Goal: Use online tool/utility: Utilize a website feature to perform a specific function

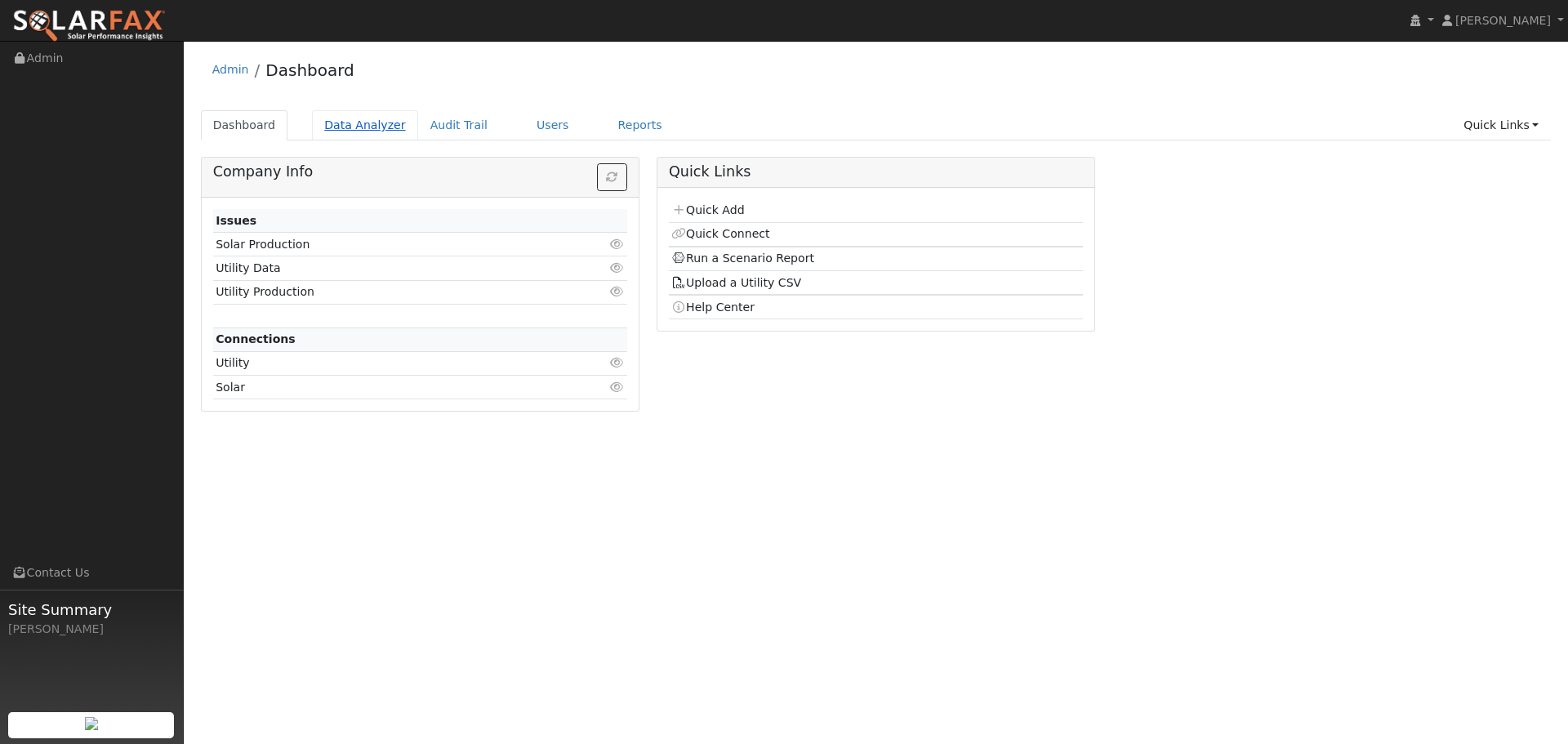
click at [374, 127] on link "Data Analyzer" at bounding box center [365, 126] width 106 height 30
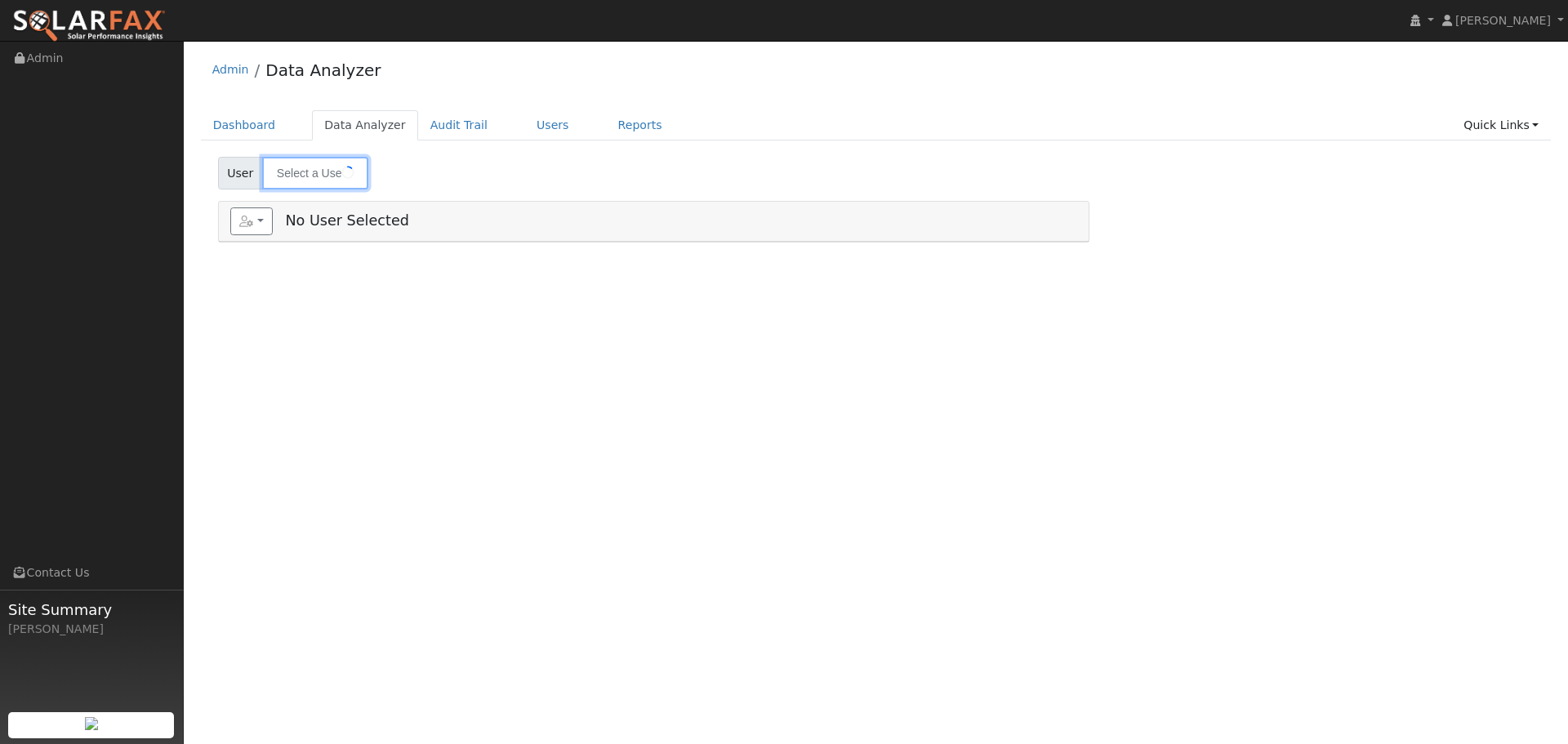
type input "Sun Cao (ADD ON)"
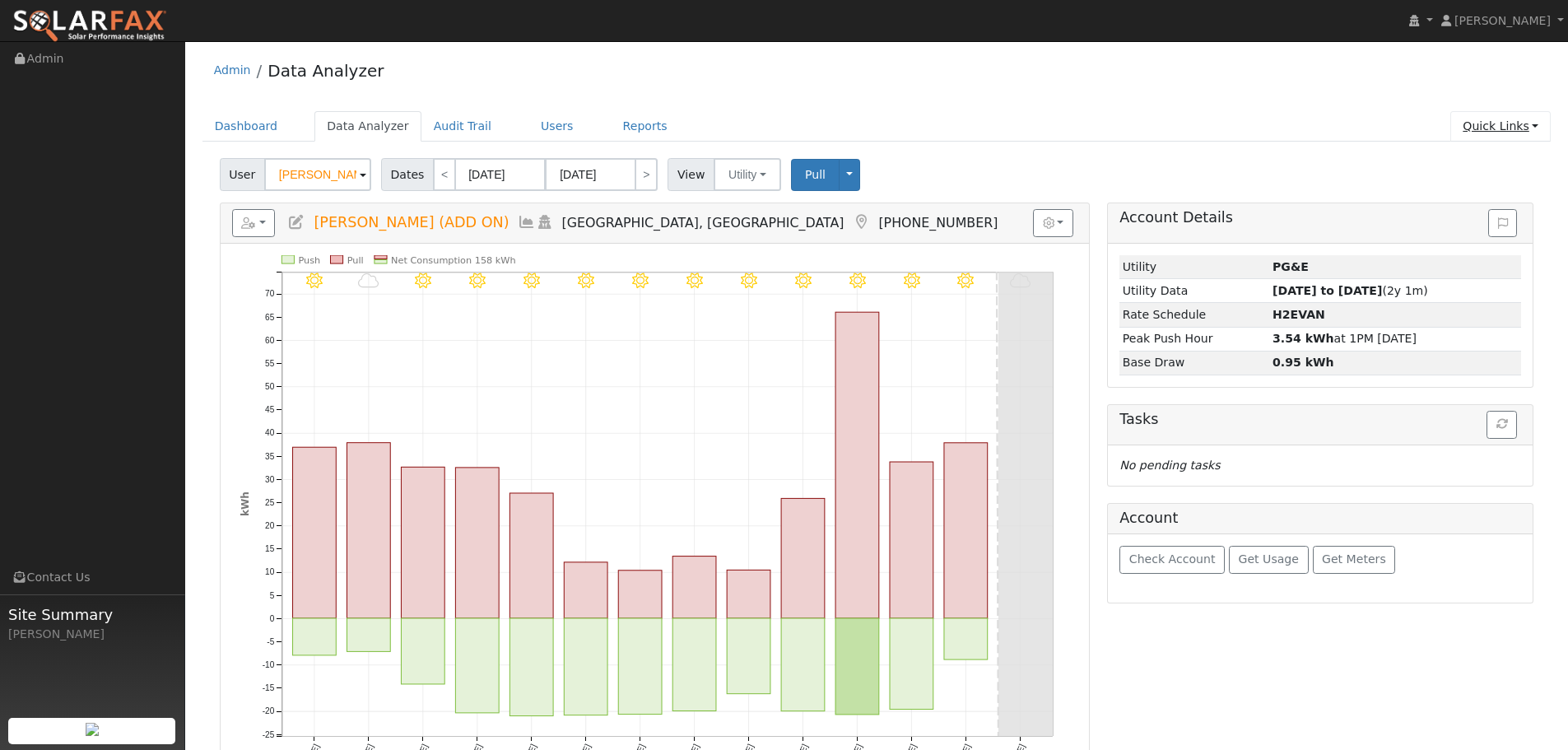
click at [1499, 118] on link "Quick Links" at bounding box center [1501, 127] width 100 height 31
click at [1524, 219] on link "Run a Scenario Report" at bounding box center [1467, 220] width 167 height 23
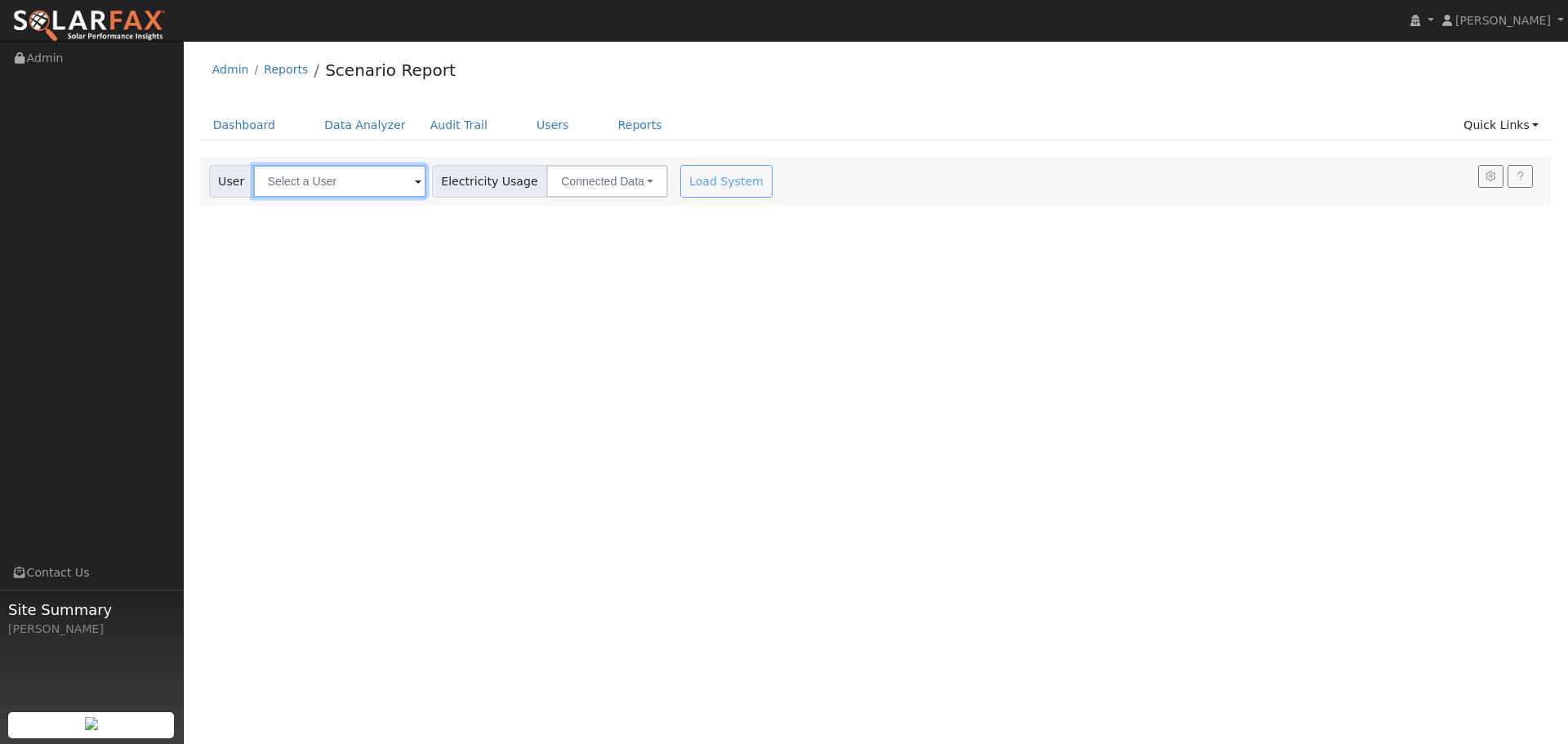
click at [351, 186] on input "text" at bounding box center [339, 181] width 173 height 33
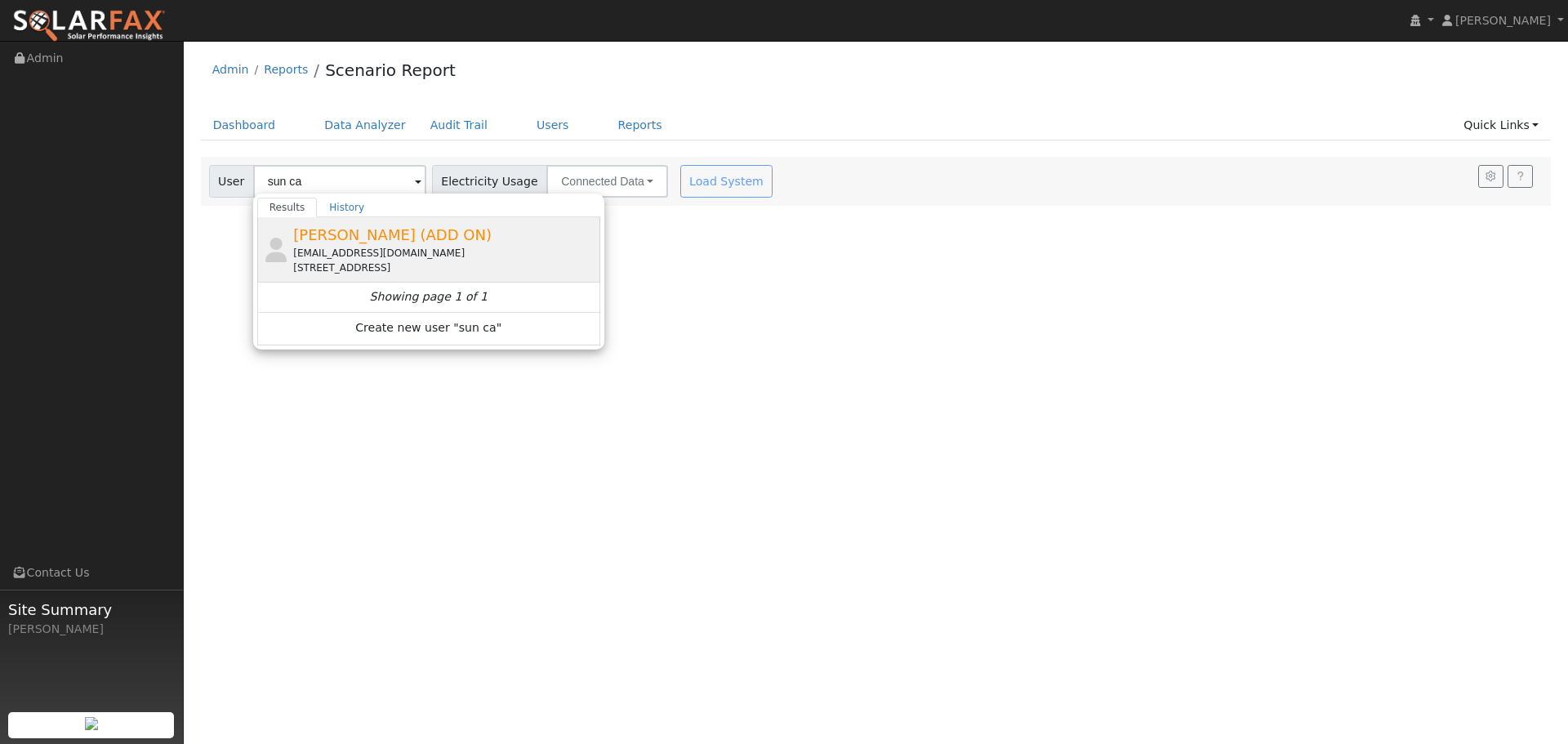
click at [396, 237] on span "[PERSON_NAME] (ADD ON)" at bounding box center [393, 234] width 199 height 17
type input "[PERSON_NAME] (ADD ON)"
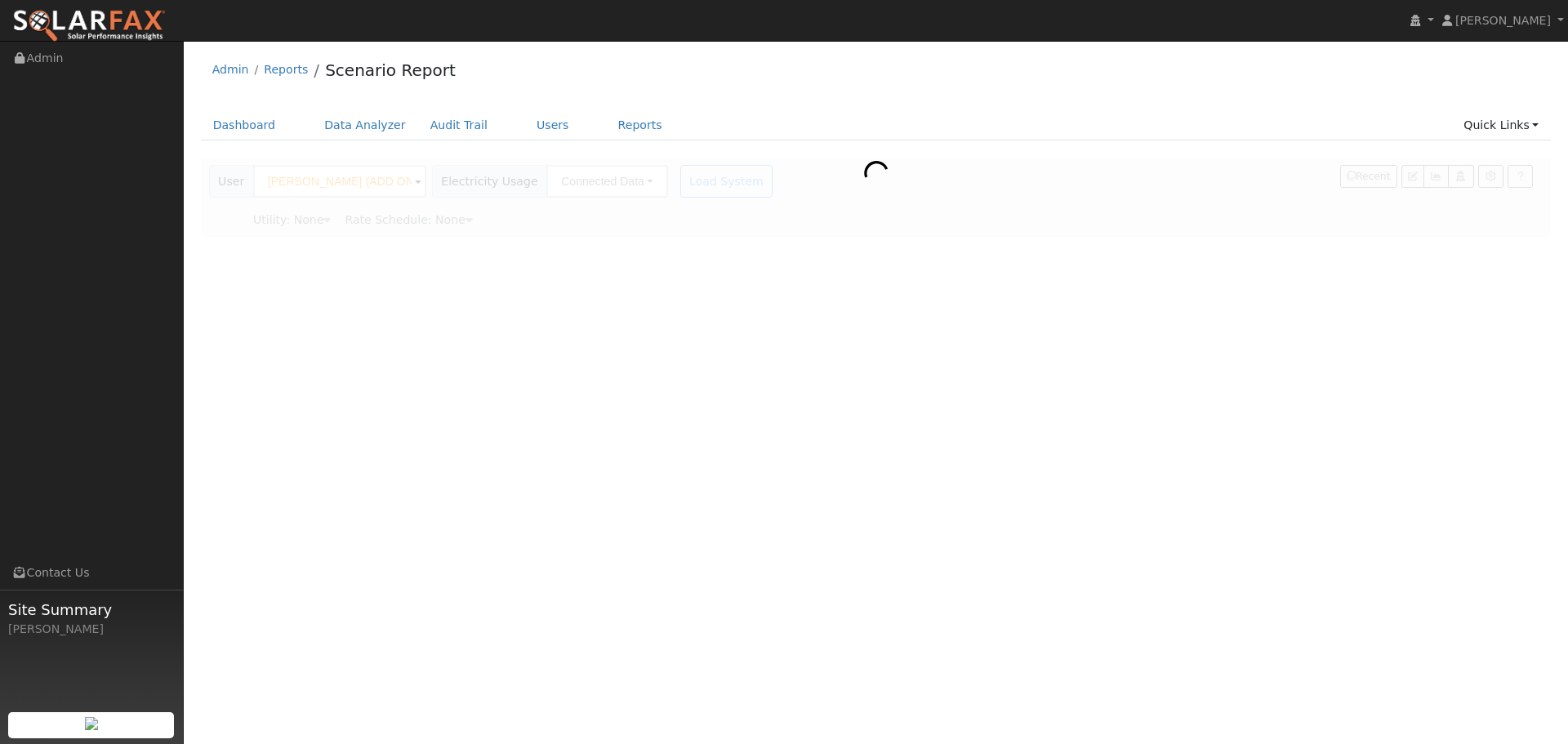
type input "Pacific Gas & Electric"
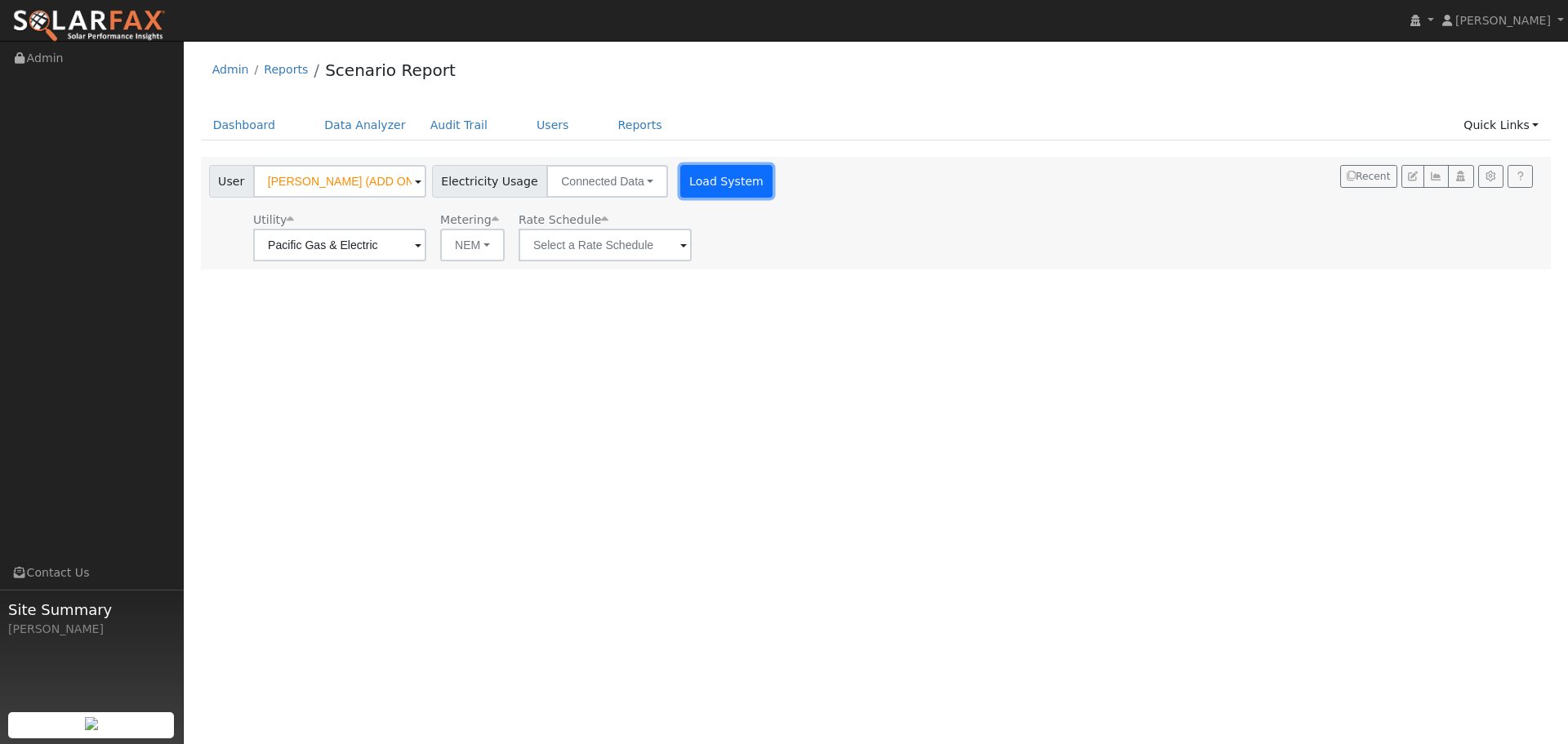
click at [707, 186] on button "Load System" at bounding box center [726, 181] width 93 height 33
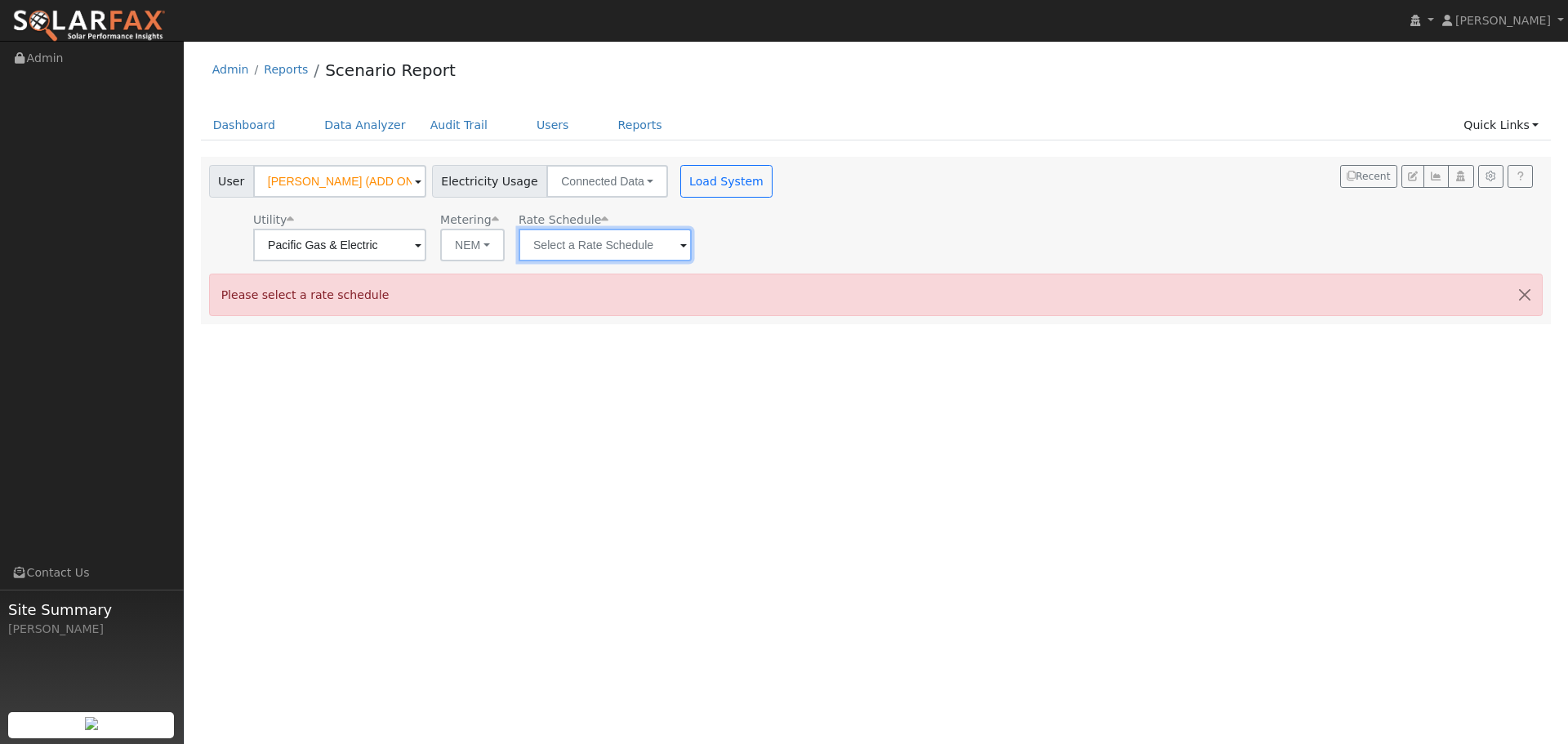
click at [613, 249] on input "text" at bounding box center [604, 244] width 173 height 33
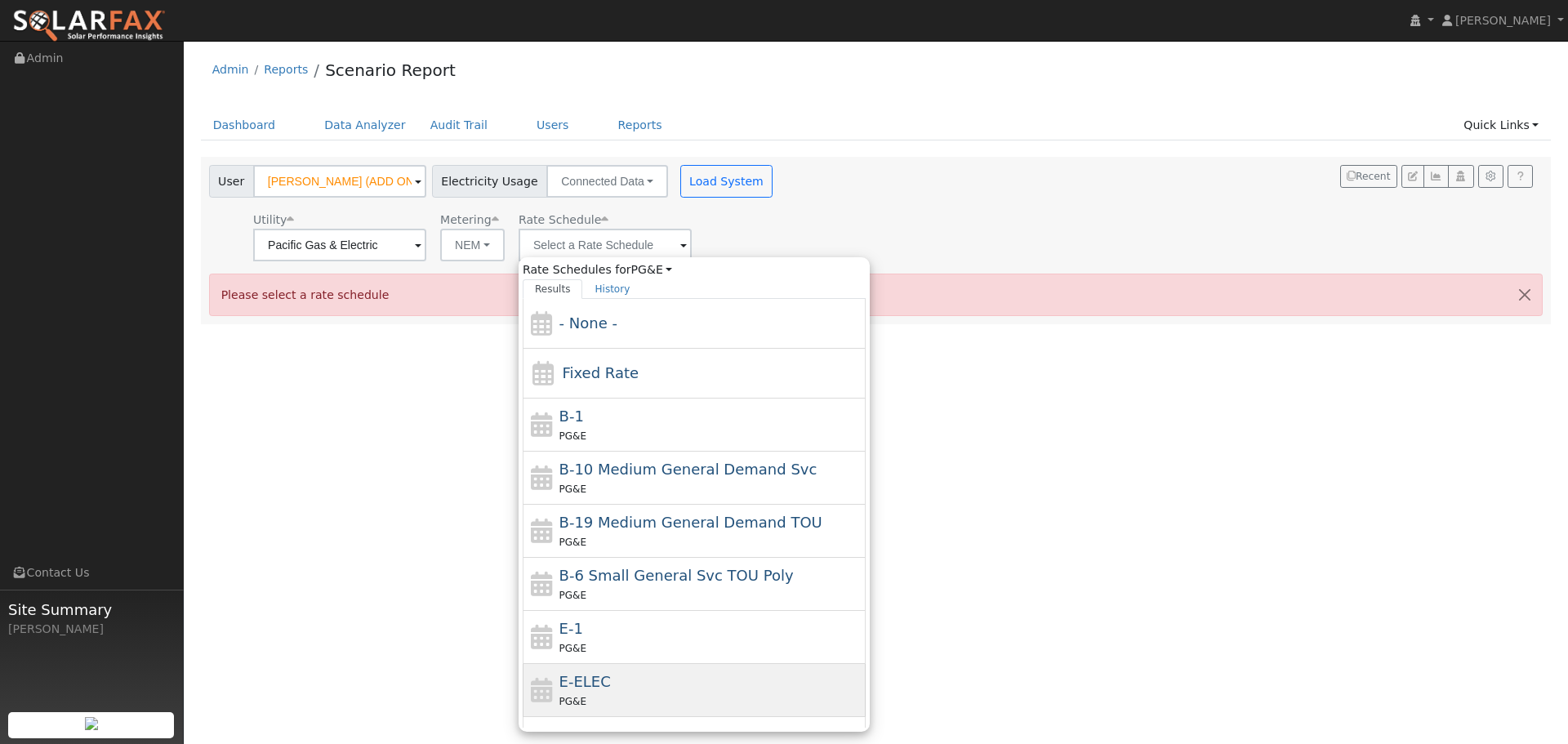
click at [647, 680] on div "E-ELEC PG&E" at bounding box center [711, 690] width 303 height 40
type input "E-ELEC"
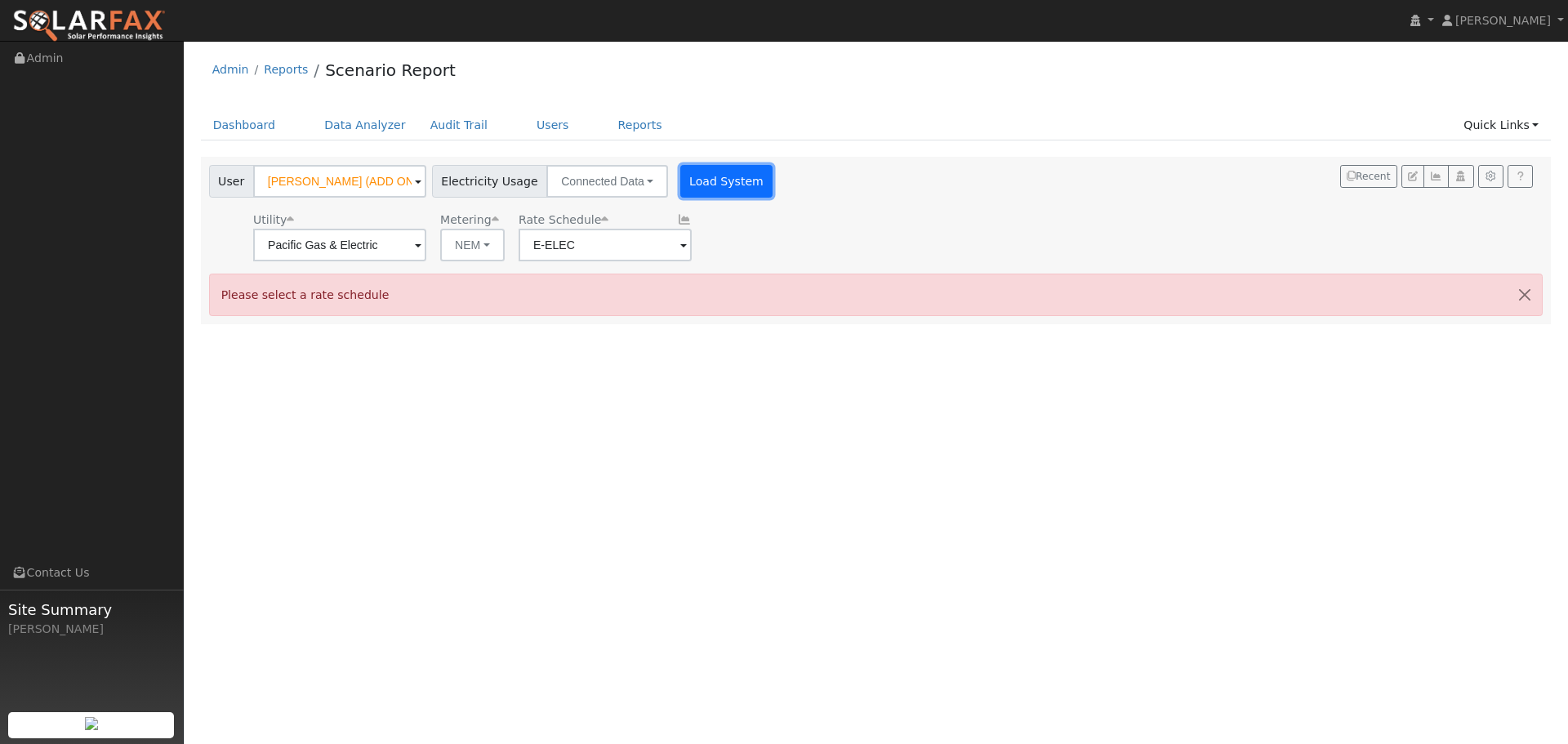
click at [726, 175] on button "Load System" at bounding box center [726, 181] width 93 height 33
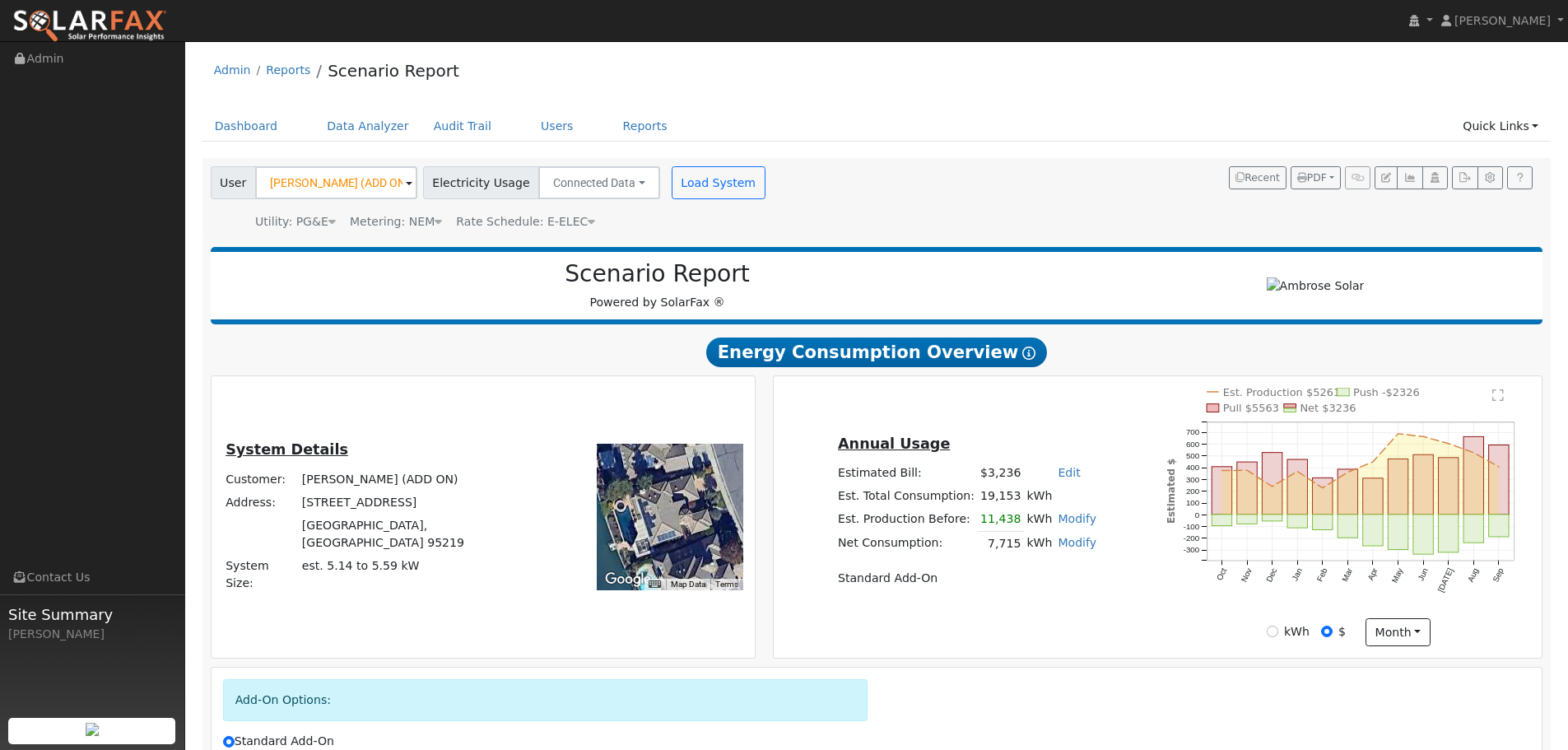
click at [1020, 98] on div "Admin Reports Scenario Report" at bounding box center [877, 74] width 1350 height 50
click at [1088, 140] on ul "Dashboard Data Analyzer Audit Trail Users Reports Quick Links Quick Add Quick C…" at bounding box center [877, 127] width 1350 height 31
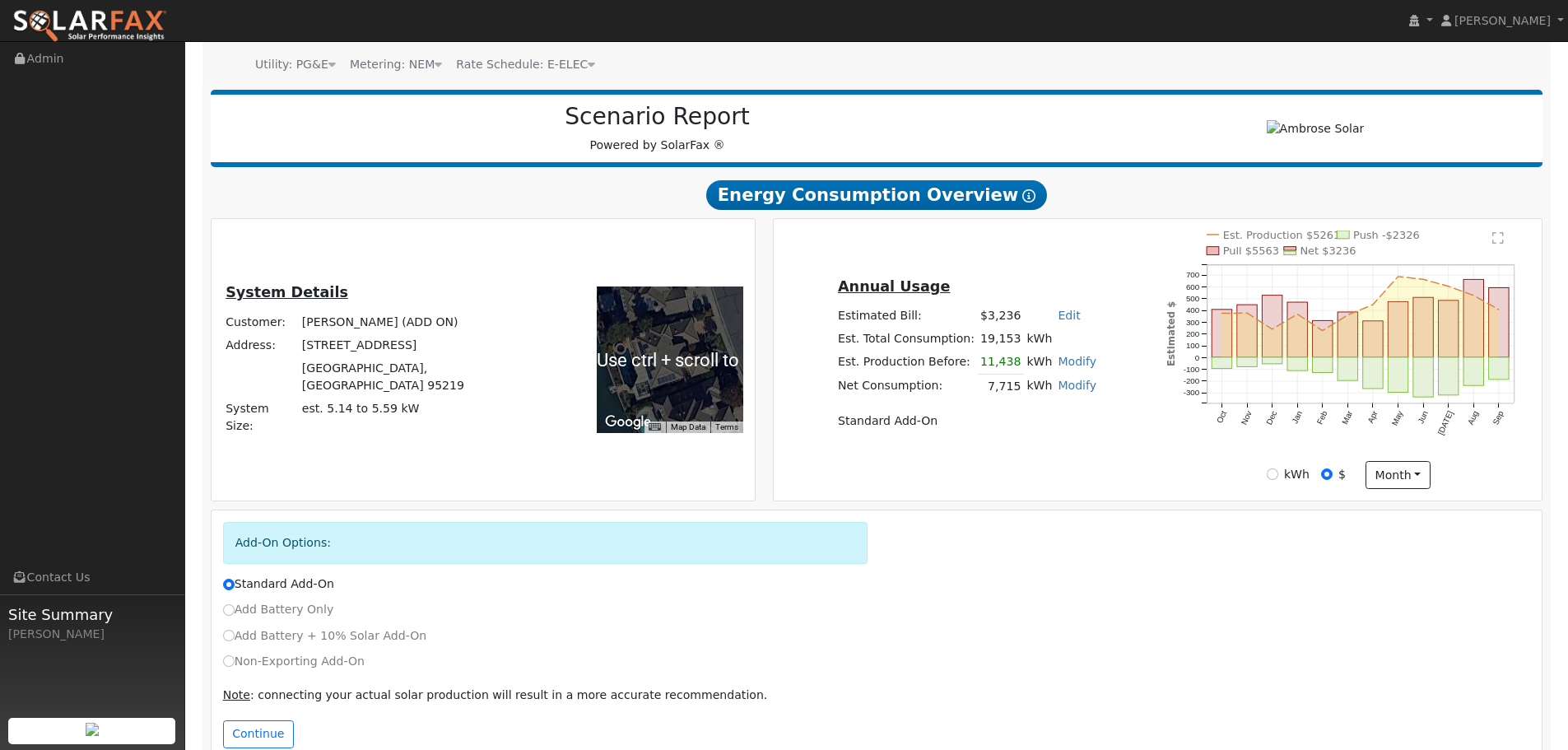
scroll to position [193, 0]
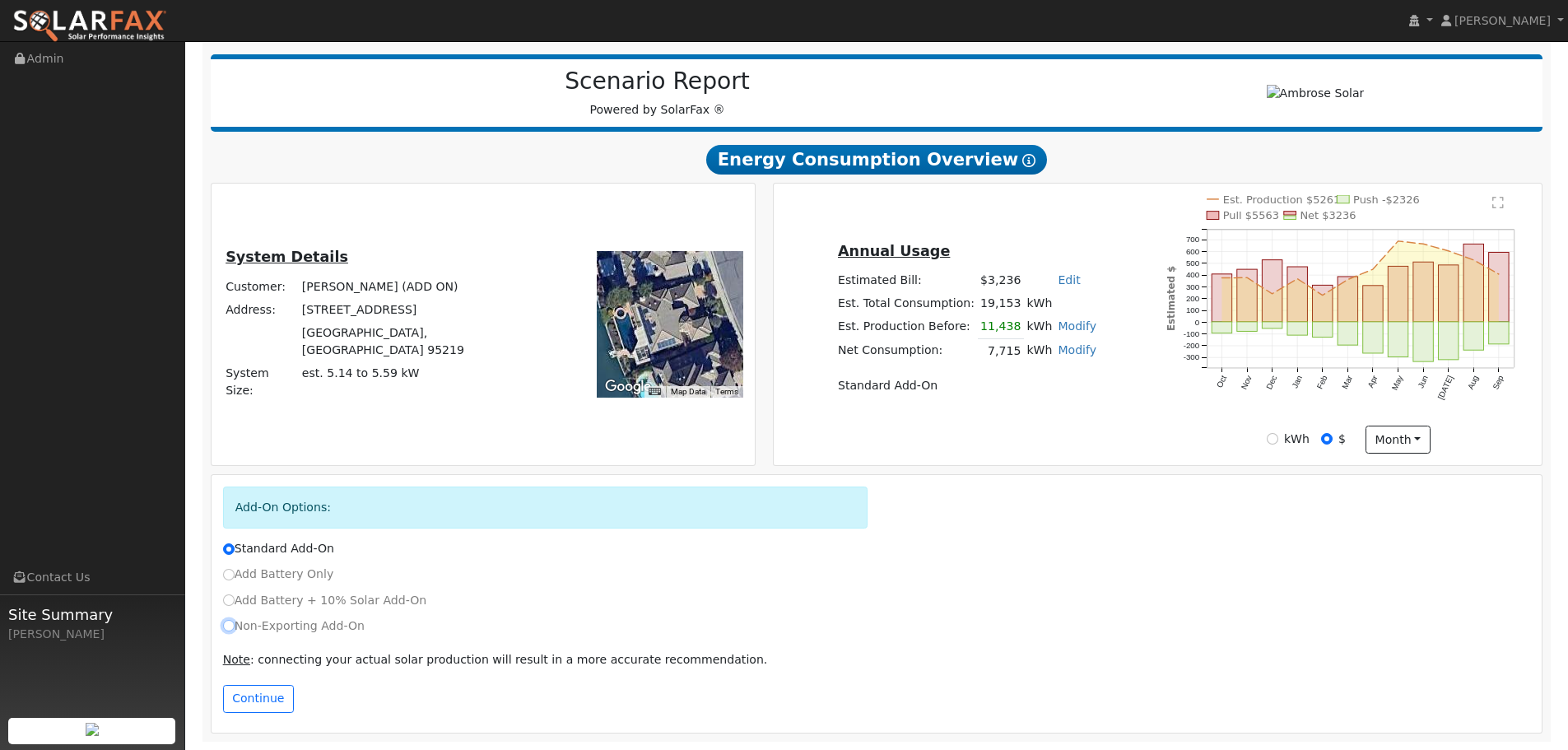
click at [227, 626] on input "Non-Exporting Add-On" at bounding box center [229, 626] width 12 height 12
radio input "true"
radio input "false"
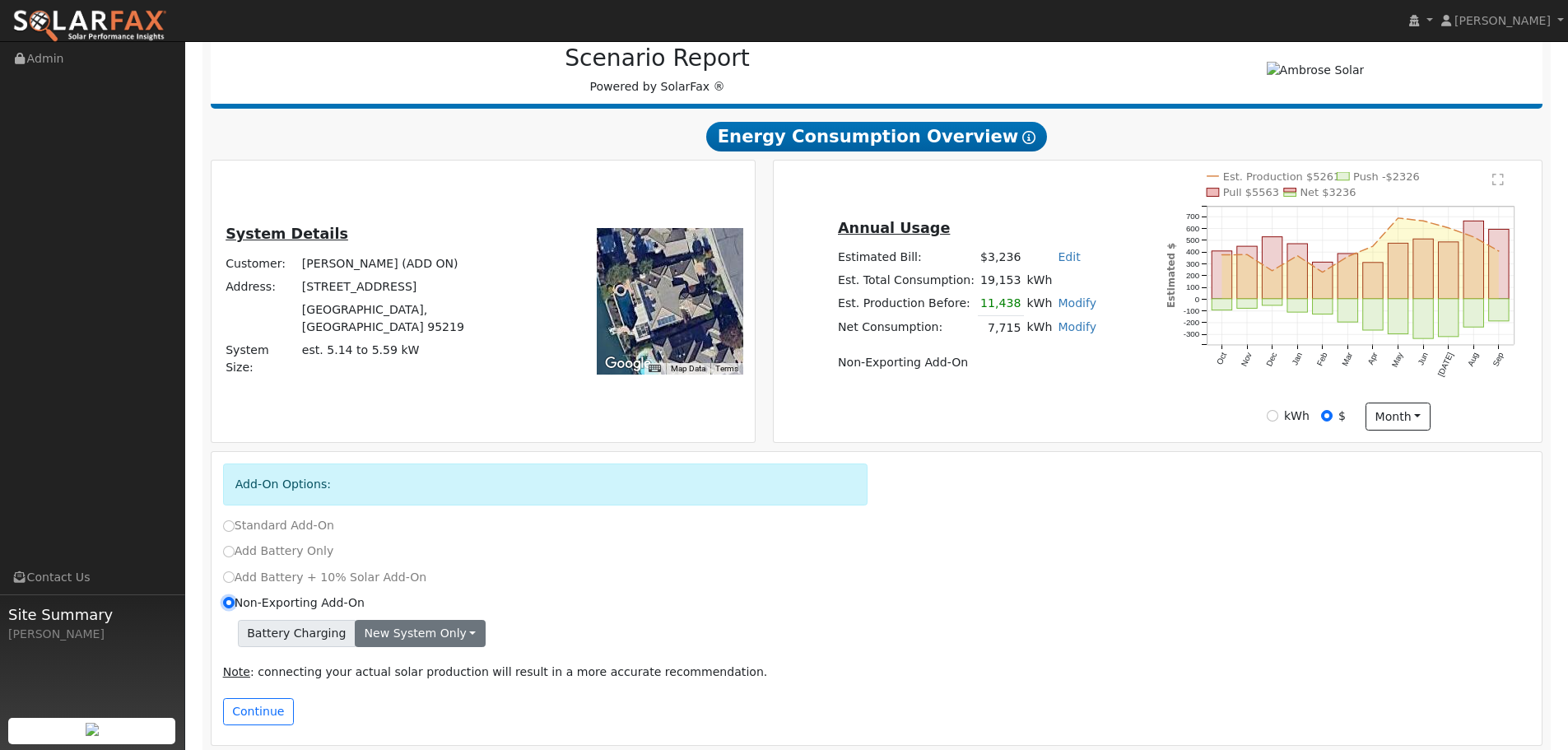
scroll to position [228, 0]
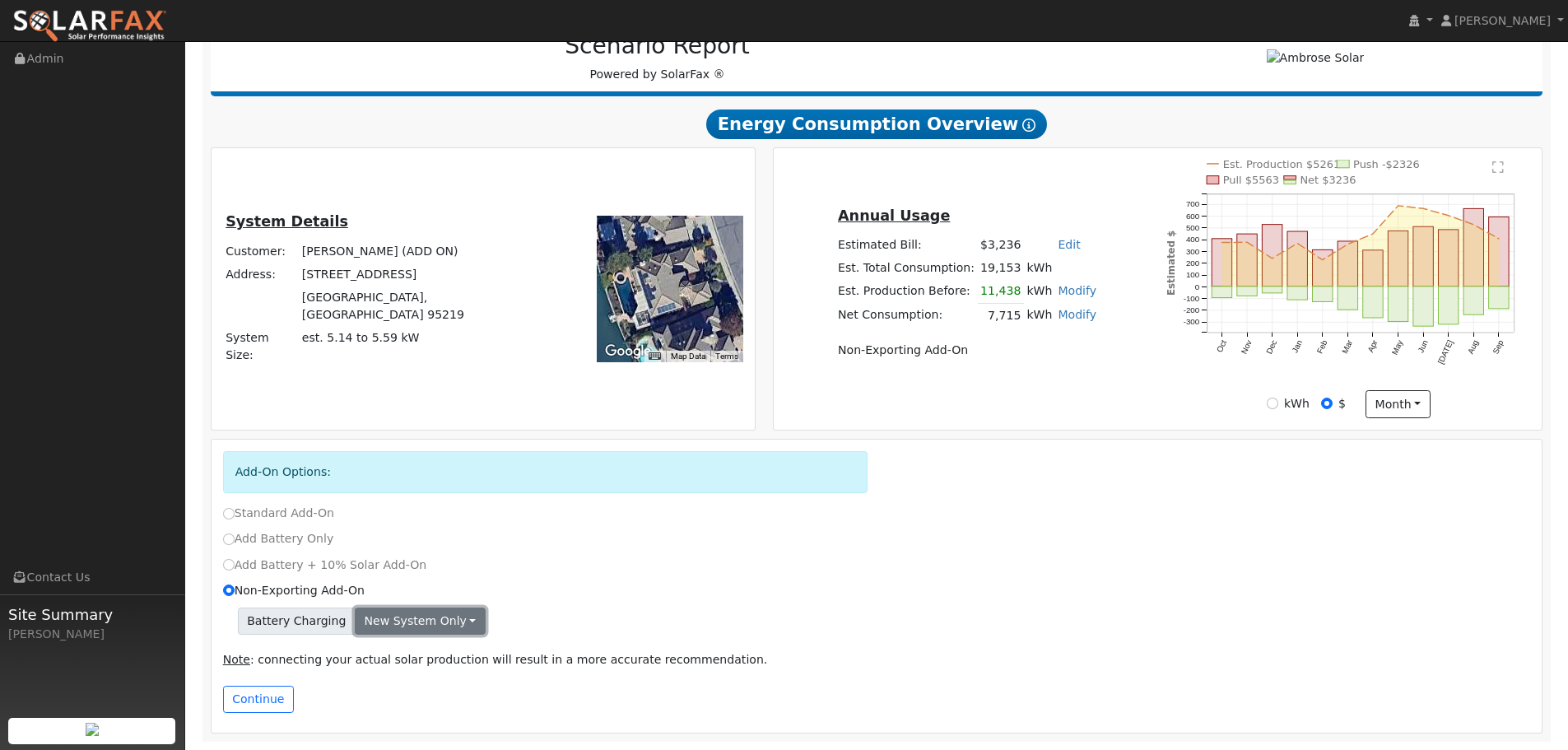
click at [446, 621] on button "New system only" at bounding box center [420, 621] width 131 height 28
click at [564, 601] on div "Non-Exporting Add-On" at bounding box center [877, 595] width 1325 height 25
click at [276, 701] on button "Continue" at bounding box center [258, 699] width 71 height 28
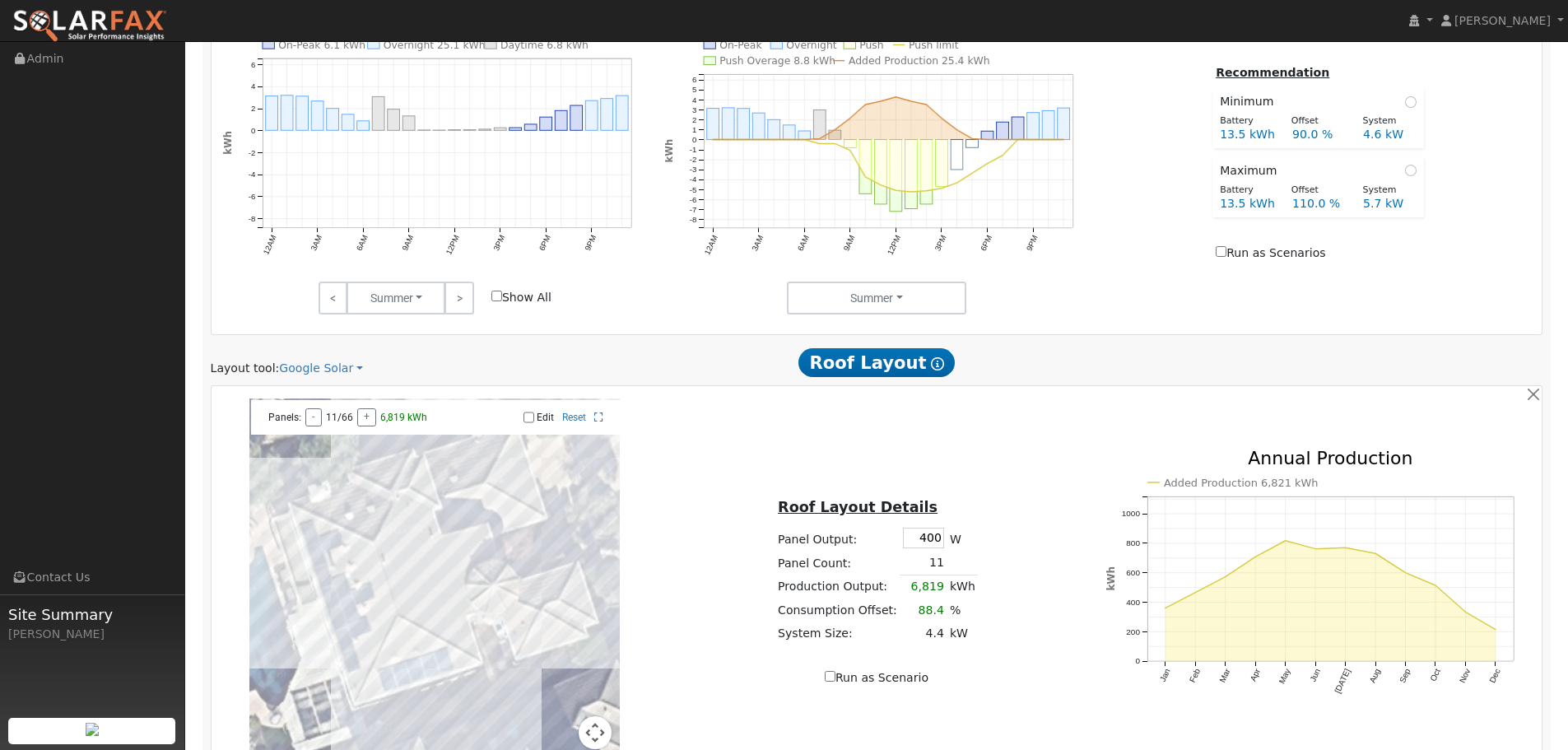
scroll to position [1084, 0]
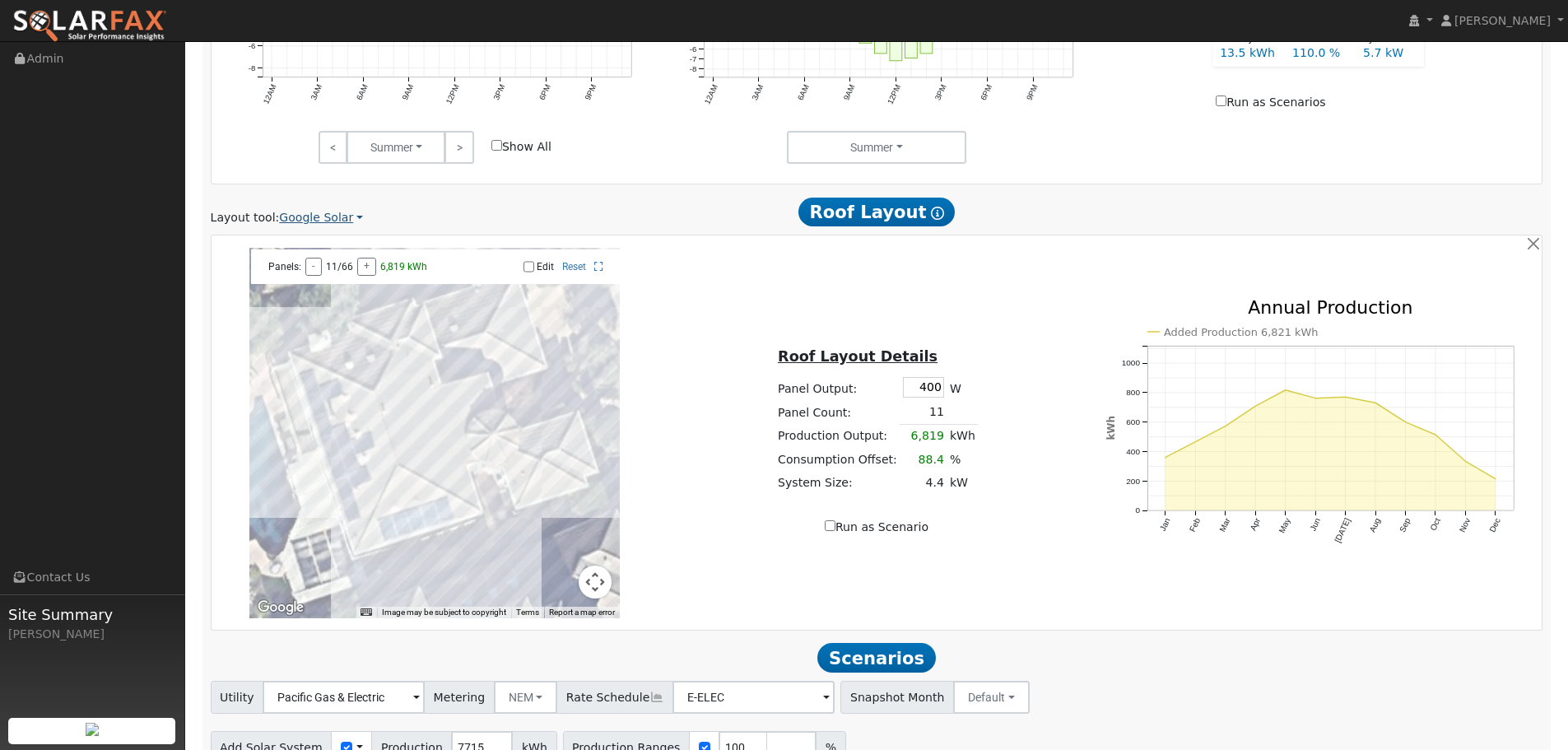
click at [322, 212] on link "Google Solar" at bounding box center [321, 217] width 84 height 17
click at [324, 297] on link "Aurora" at bounding box center [332, 293] width 115 height 23
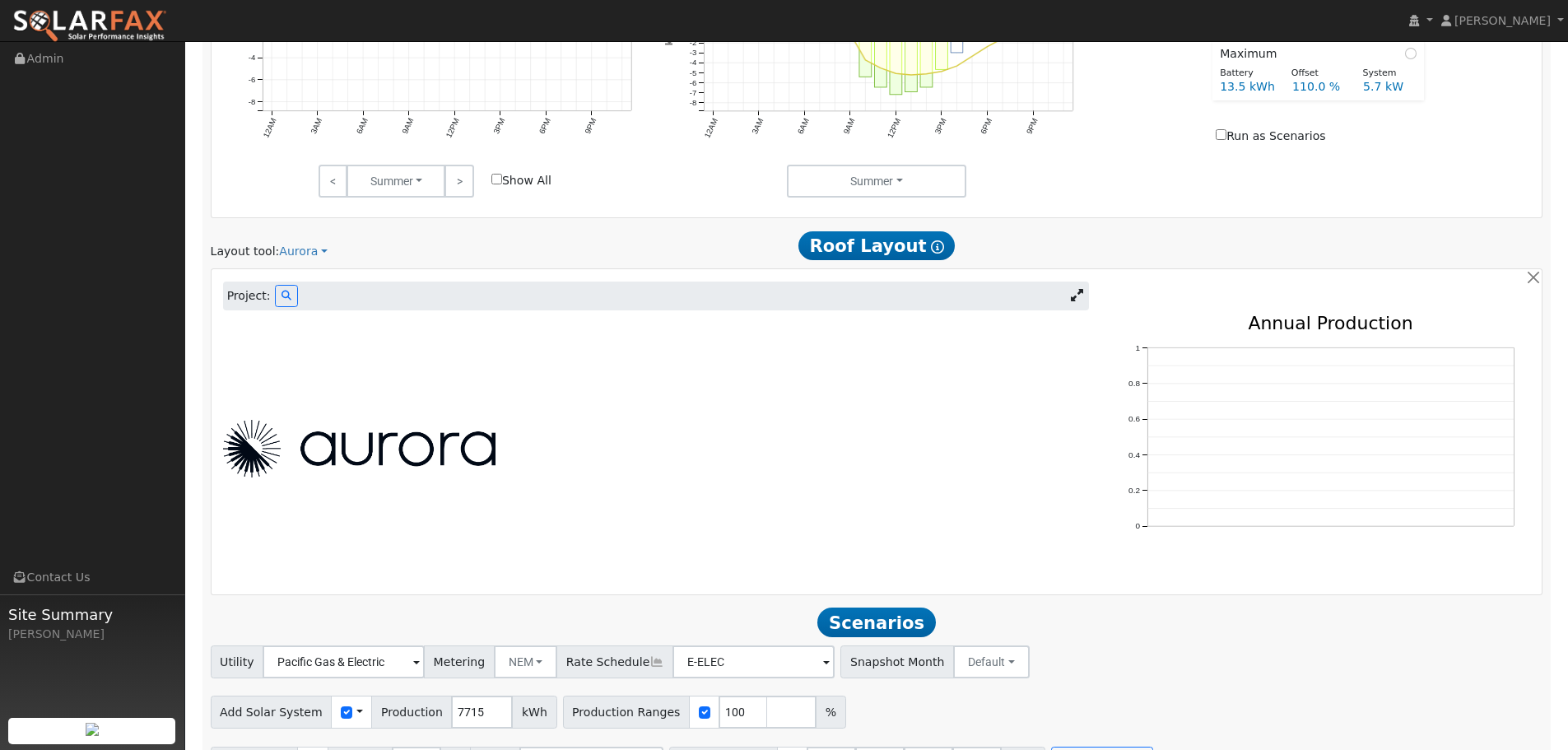
scroll to position [1097, 0]
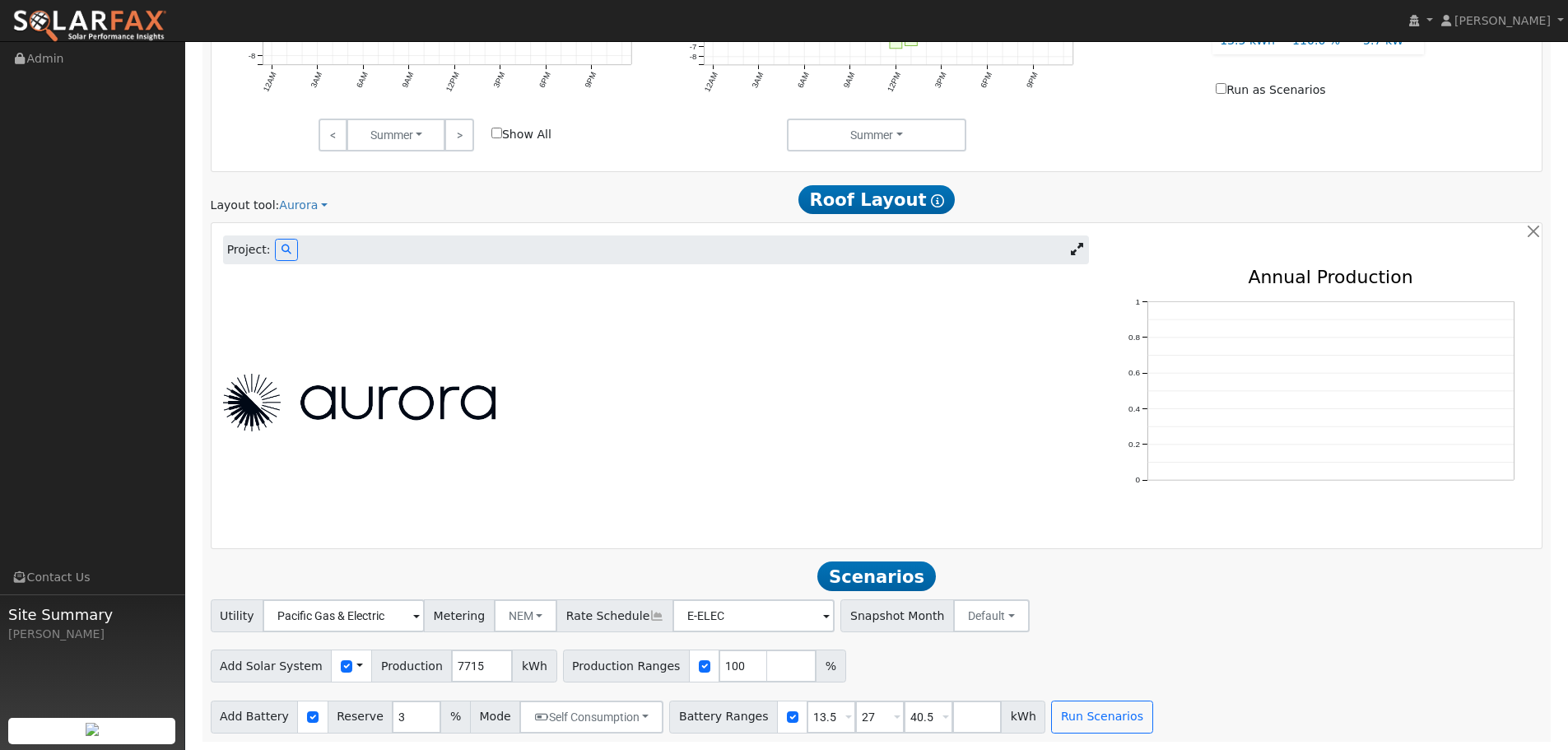
click at [294, 245] on div "Project:" at bounding box center [657, 250] width 866 height 30
click at [281, 250] on icon at bounding box center [286, 250] width 10 height 10
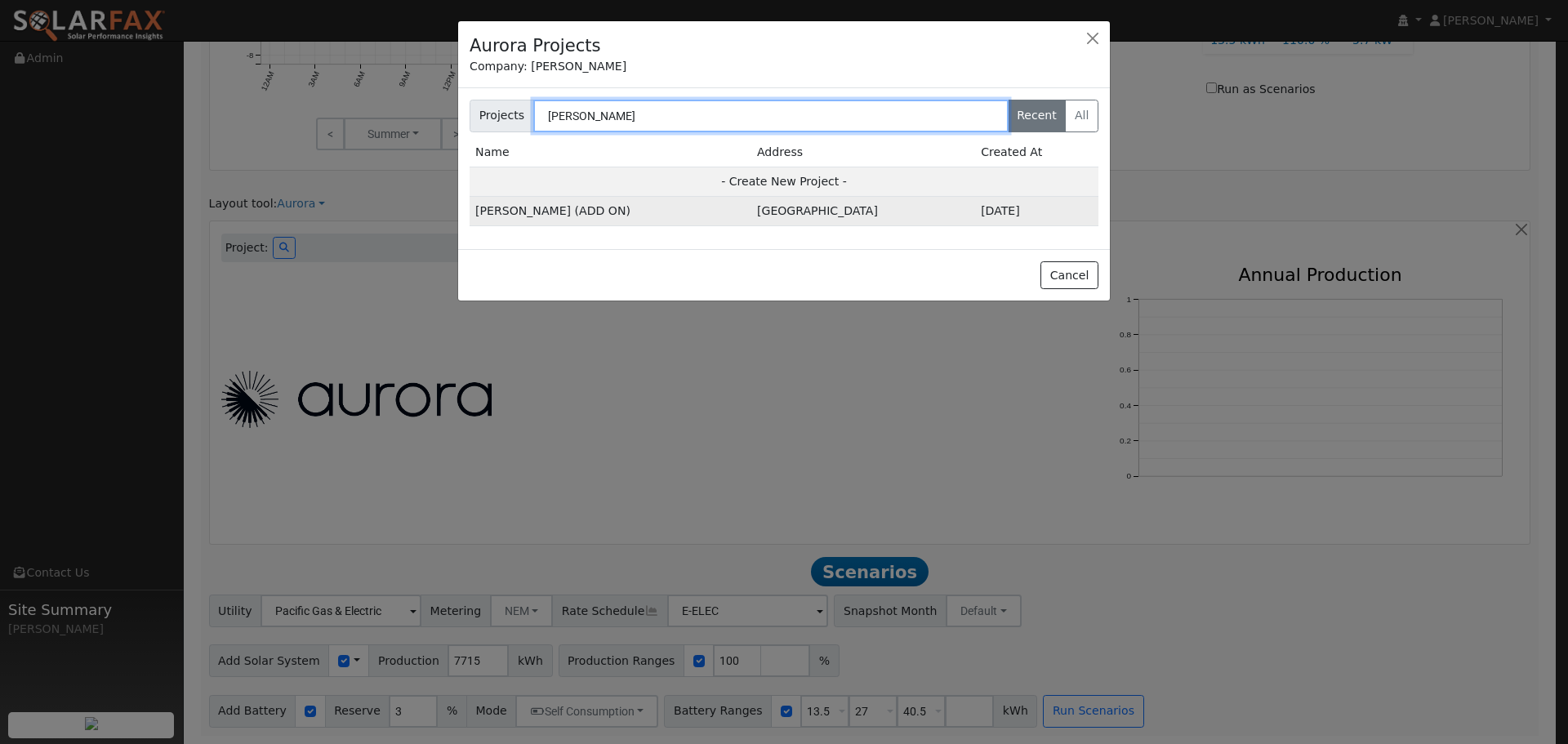
type input "[PERSON_NAME]"
click at [641, 207] on td "[PERSON_NAME] (ADD ON)" at bounding box center [610, 211] width 281 height 29
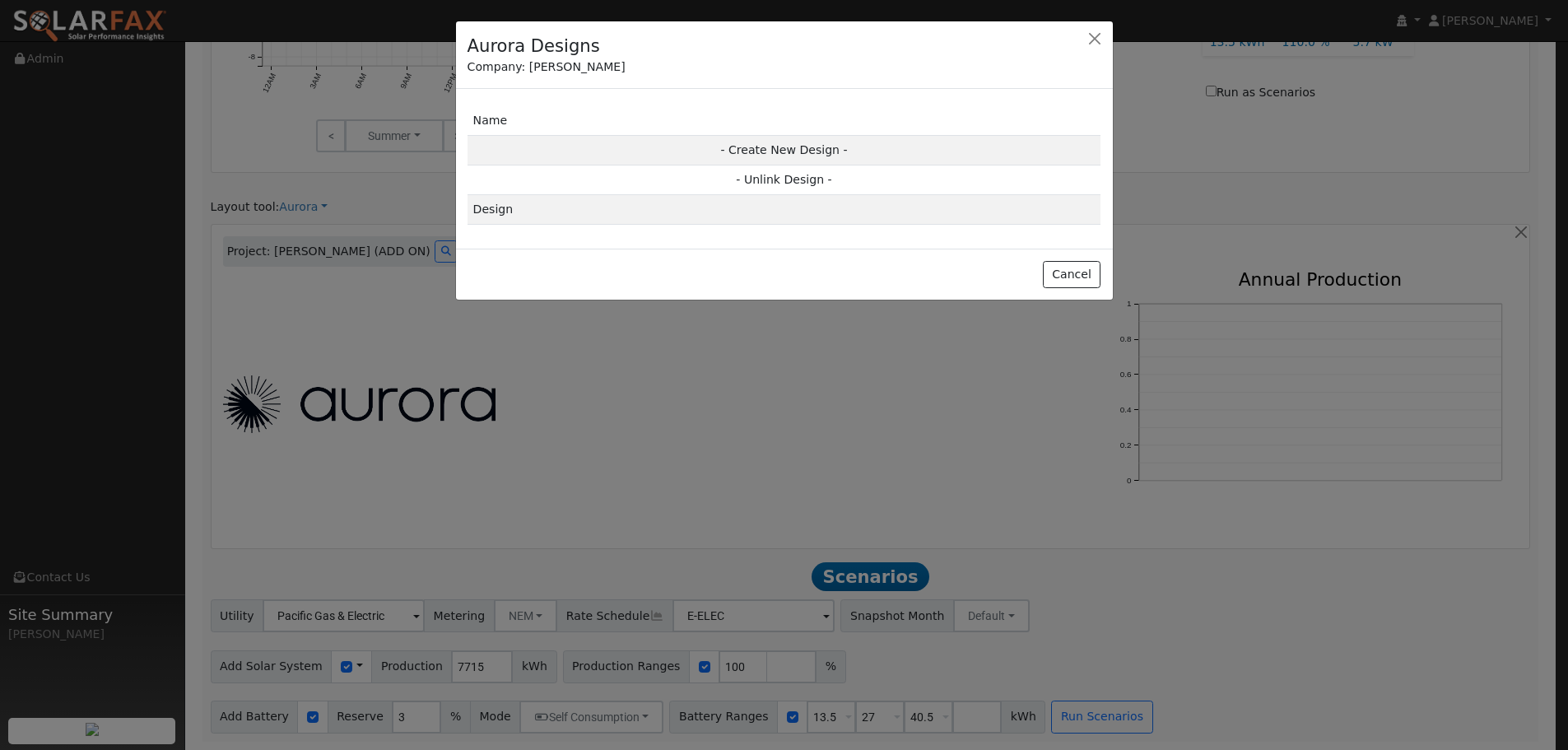
scroll to position [1099, 0]
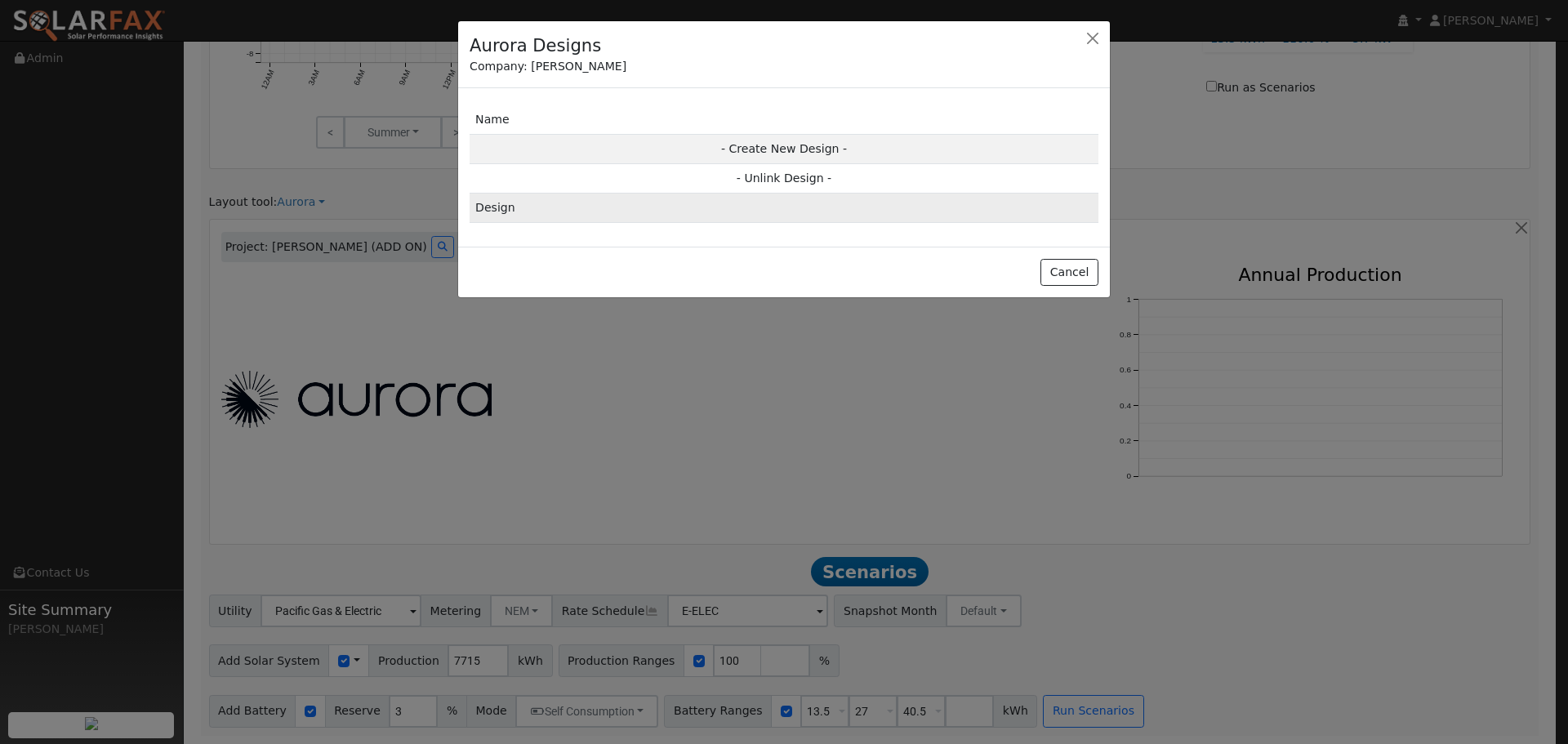
click at [687, 212] on td "Design" at bounding box center [784, 208] width 629 height 29
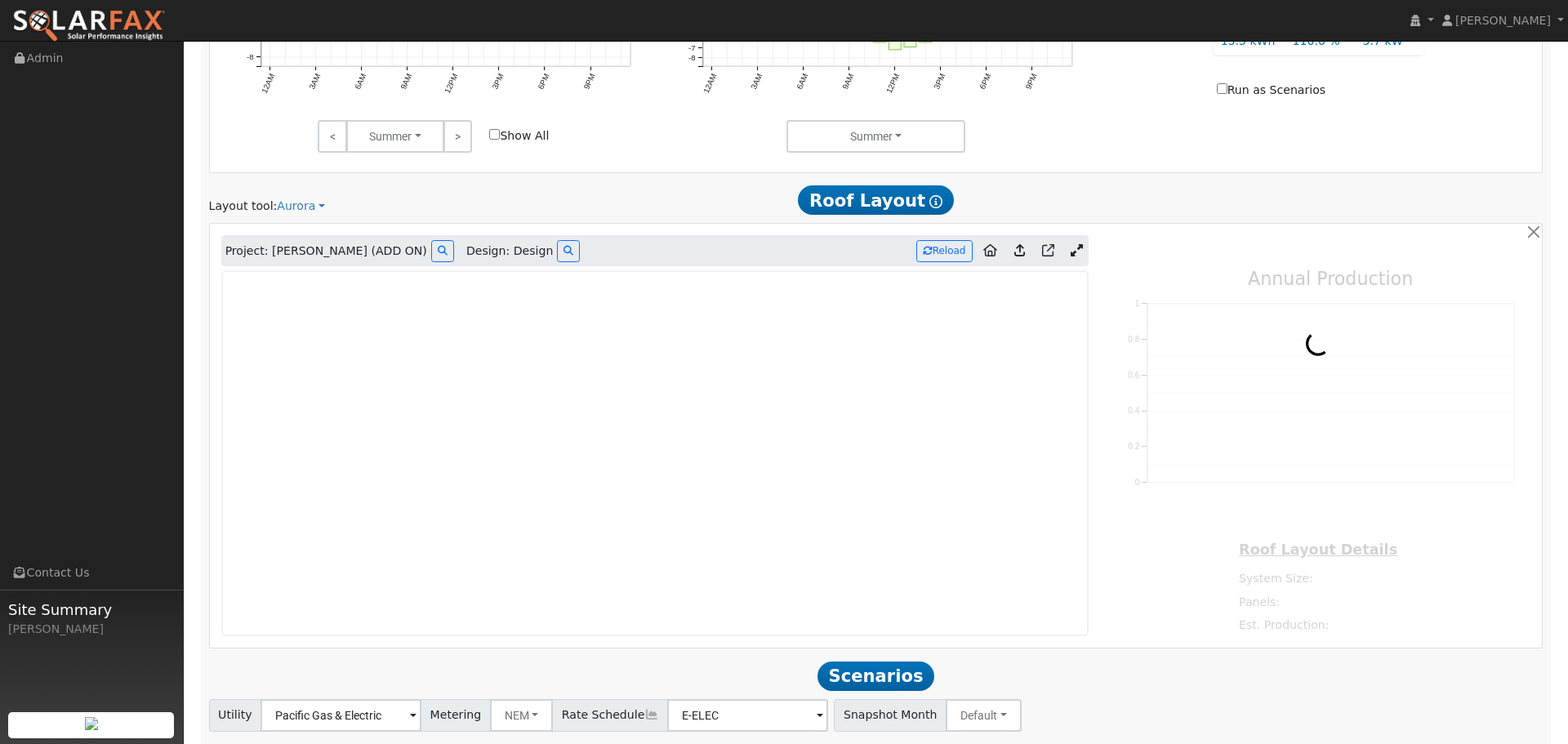
type input "0"
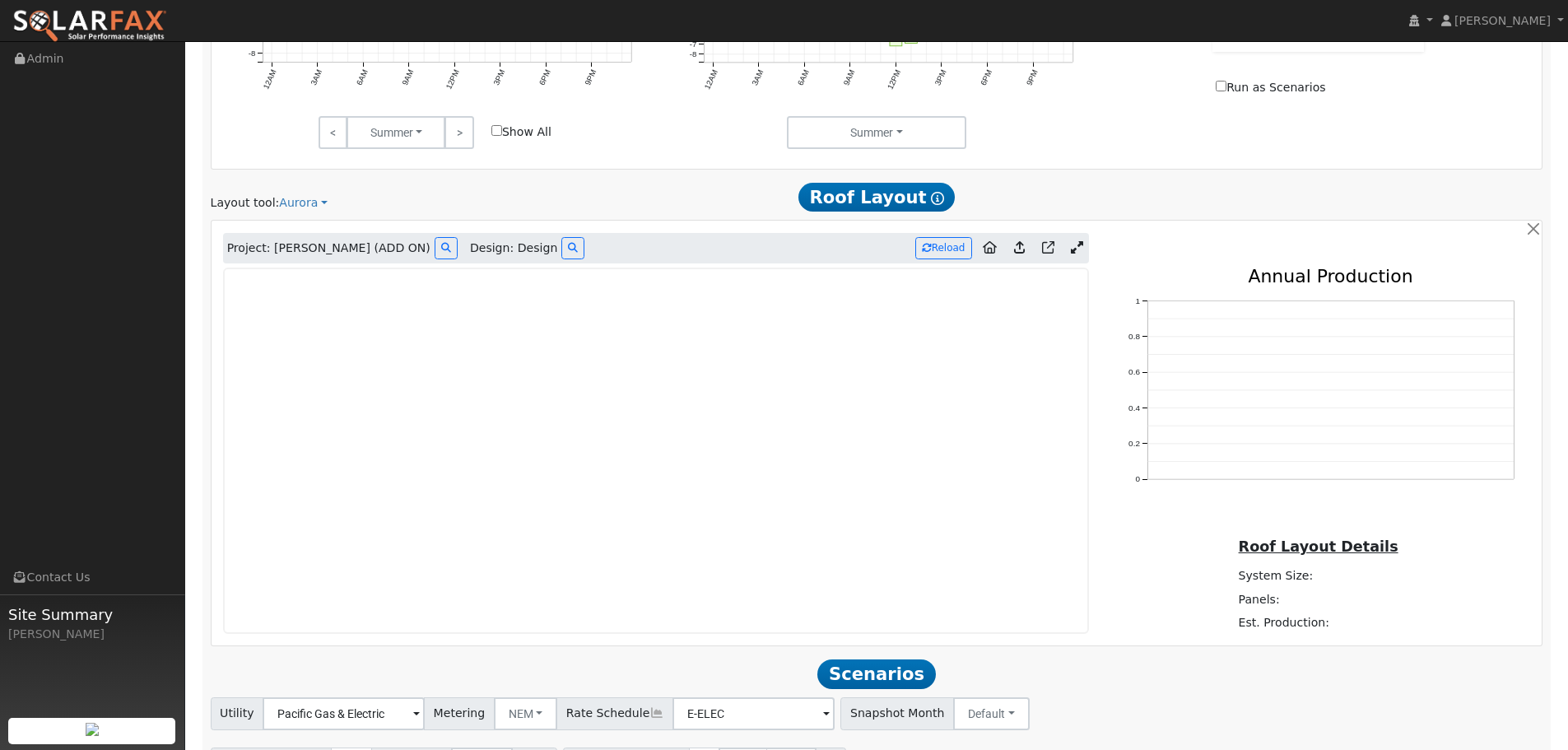
click at [1077, 245] on icon at bounding box center [1077, 247] width 13 height 13
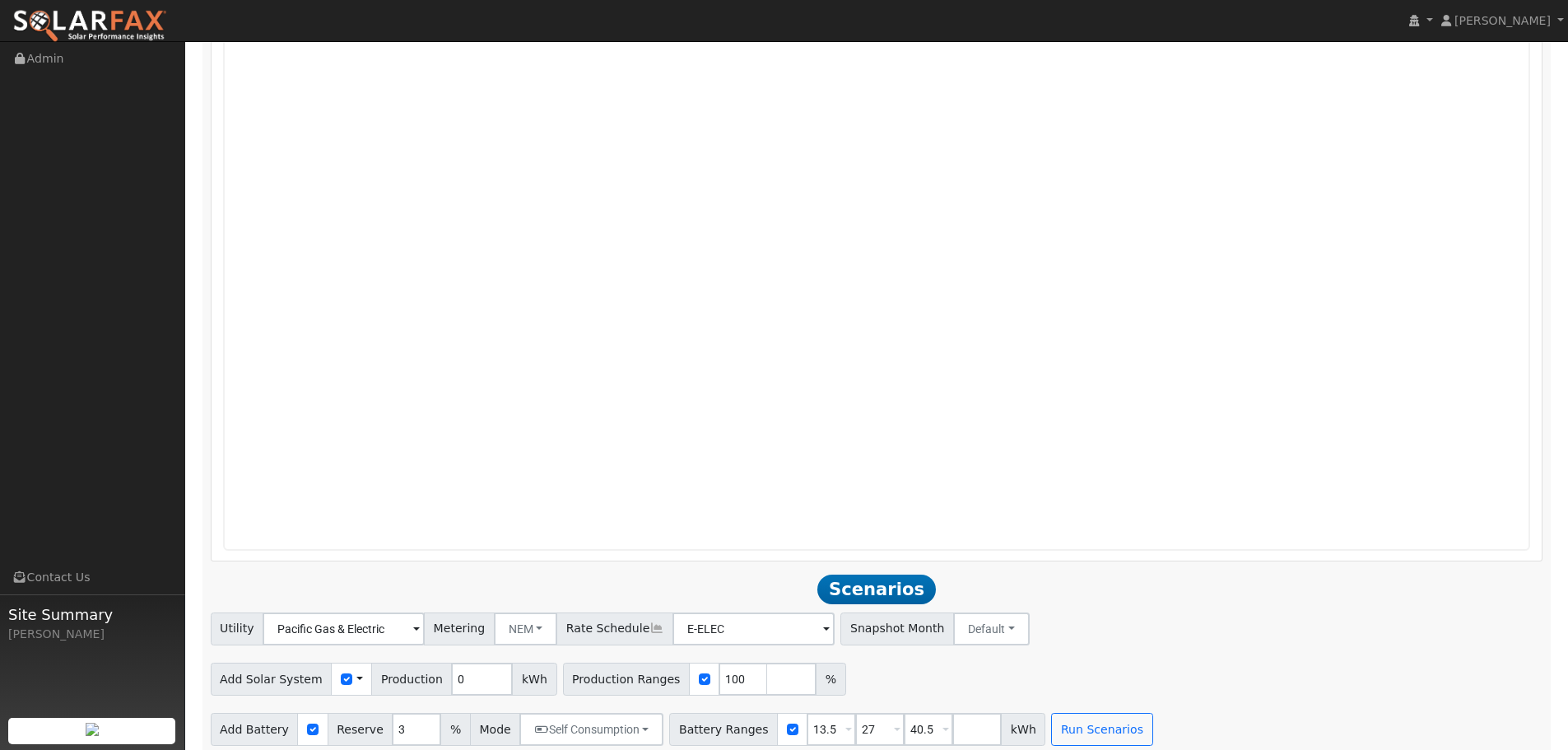
scroll to position [1621, 0]
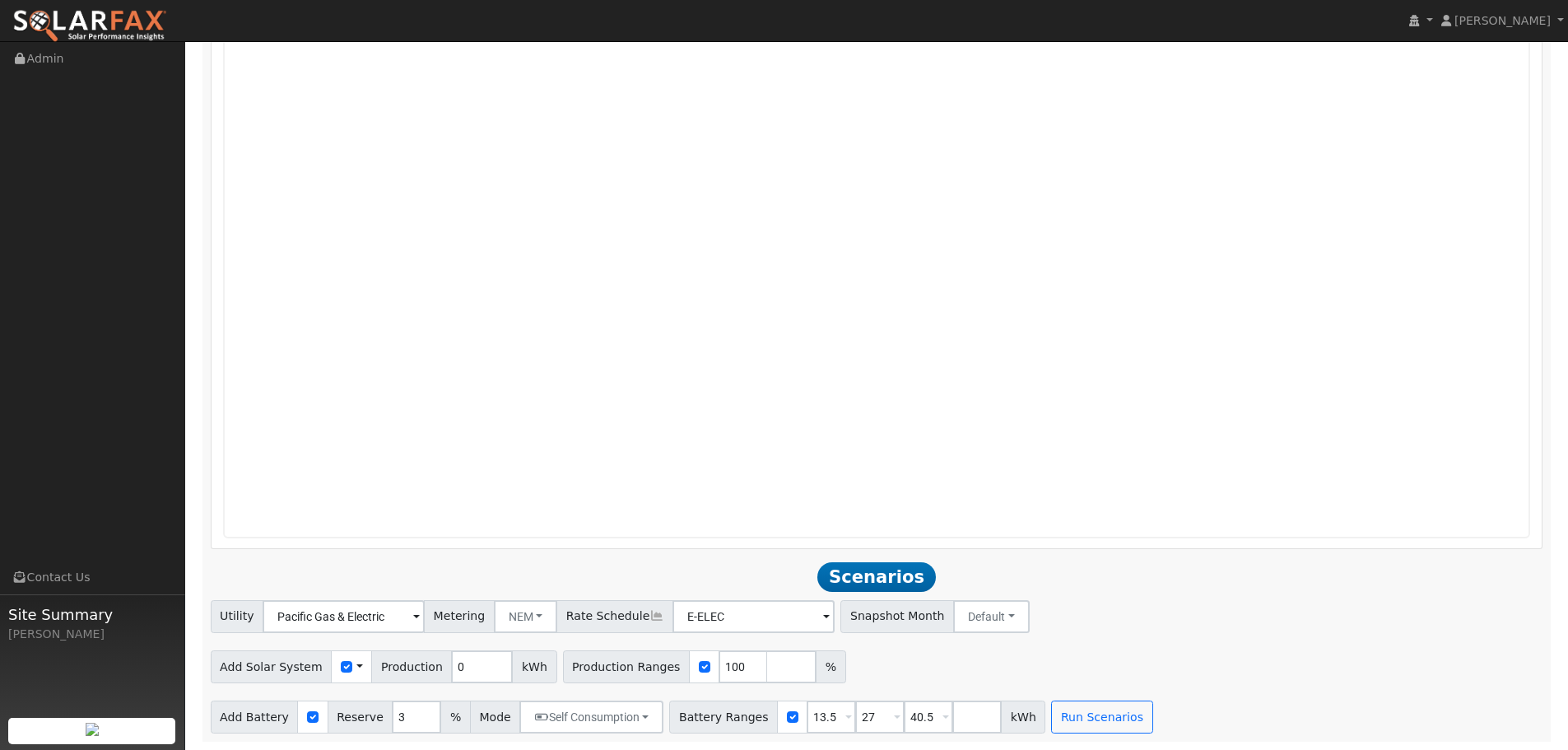
drag, startPoint x: 1057, startPoint y: 606, endPoint x: 911, endPoint y: 514, distance: 172.6
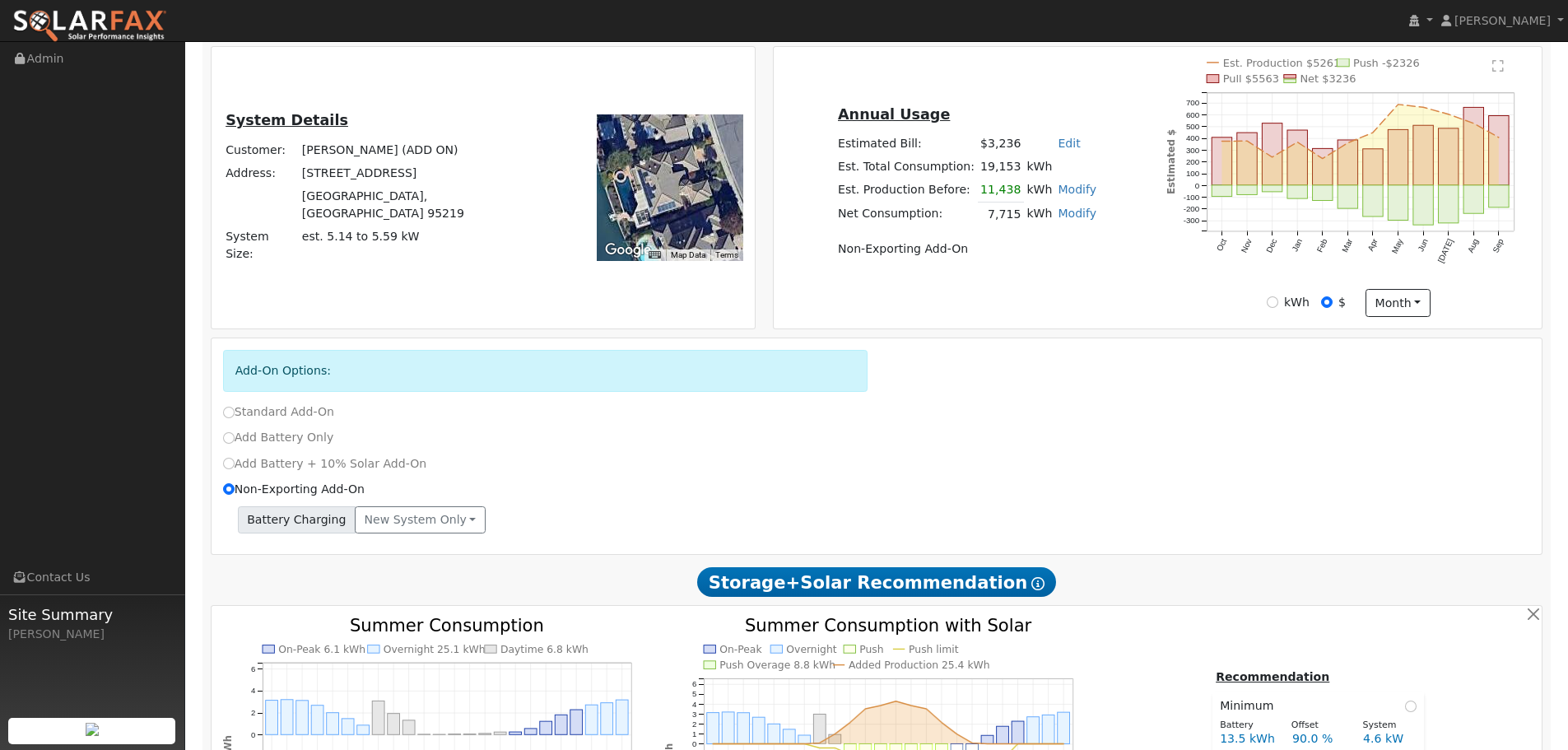
scroll to position [0, 0]
